Goal: Check status: Check status

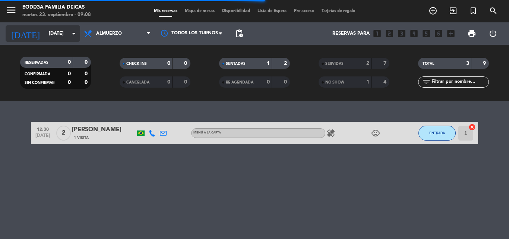
click at [52, 33] on input "[DATE]" at bounding box center [76, 33] width 63 height 13
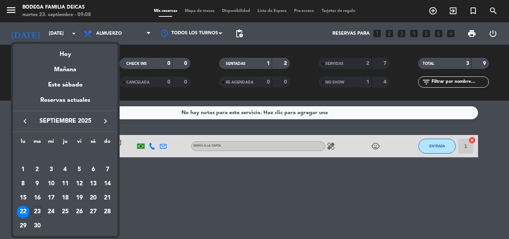
click at [187, 185] on div at bounding box center [254, 119] width 509 height 239
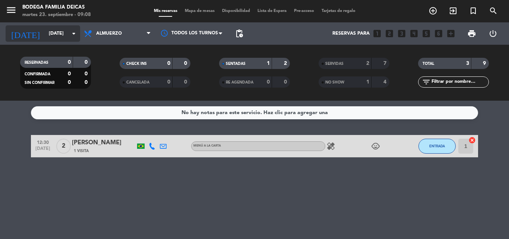
click at [66, 34] on input "[DATE]" at bounding box center [76, 33] width 63 height 13
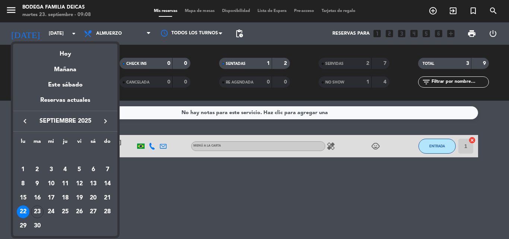
click at [36, 211] on div "23" at bounding box center [37, 211] width 13 height 13
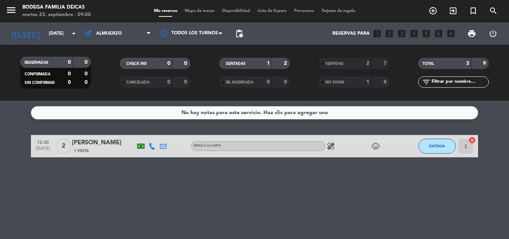
type input "[DATE]"
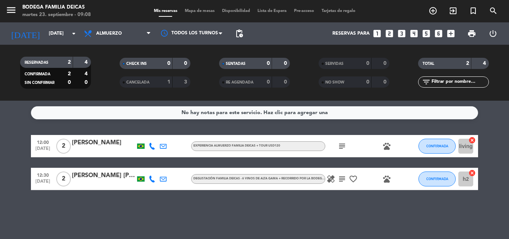
click at [119, 161] on div "12:00 [DATE] 2 [PERSON_NAME] EXPERIENCIA ALMUERZO FAMILIA [PERSON_NAME] + TOUR …" at bounding box center [254, 162] width 447 height 55
click at [341, 179] on icon "subject" at bounding box center [342, 178] width 9 height 9
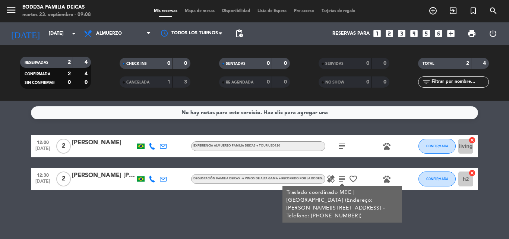
click at [342, 143] on icon "subject" at bounding box center [342, 146] width 9 height 9
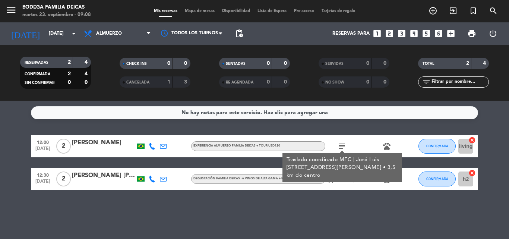
click at [394, 232] on div "No hay notas para este servicio. Haz clic para agregar una 12:00 [DATE] 2 [PERS…" at bounding box center [254, 170] width 509 height 138
